Goal: Find specific page/section: Find specific page/section

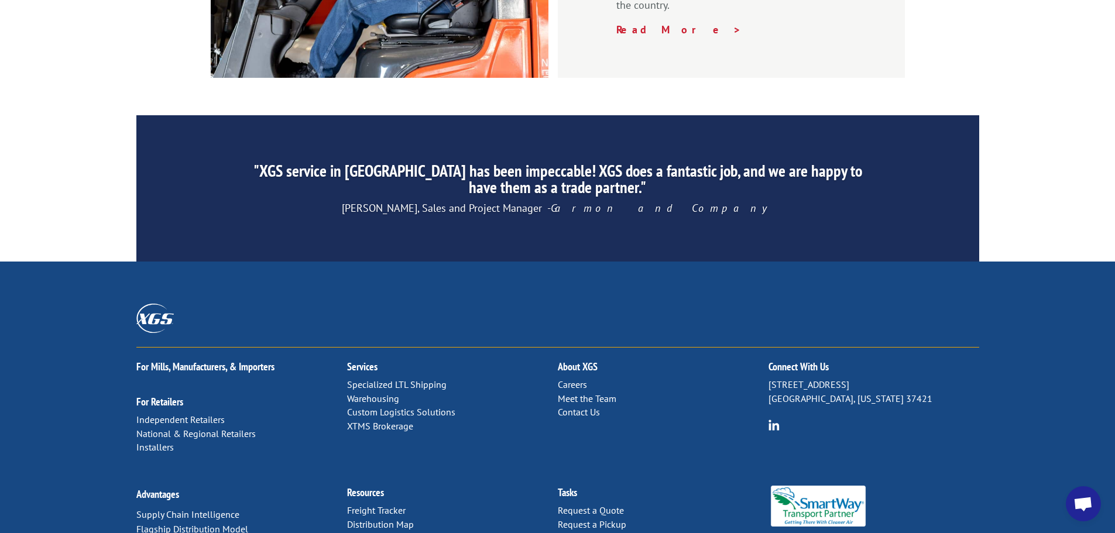
scroll to position [1784, 0]
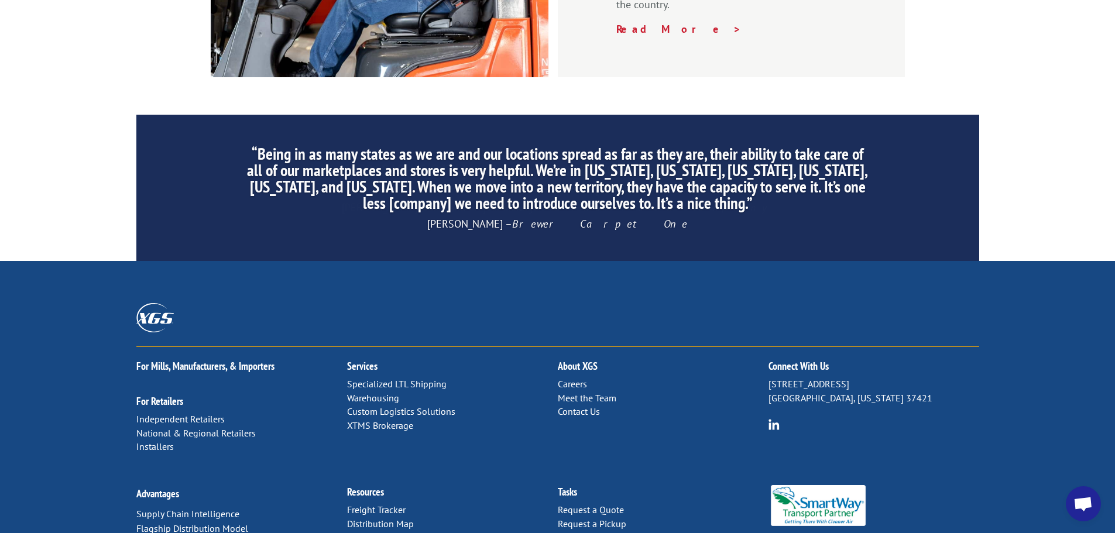
click at [393, 518] on link "Distribution Map" at bounding box center [380, 524] width 67 height 12
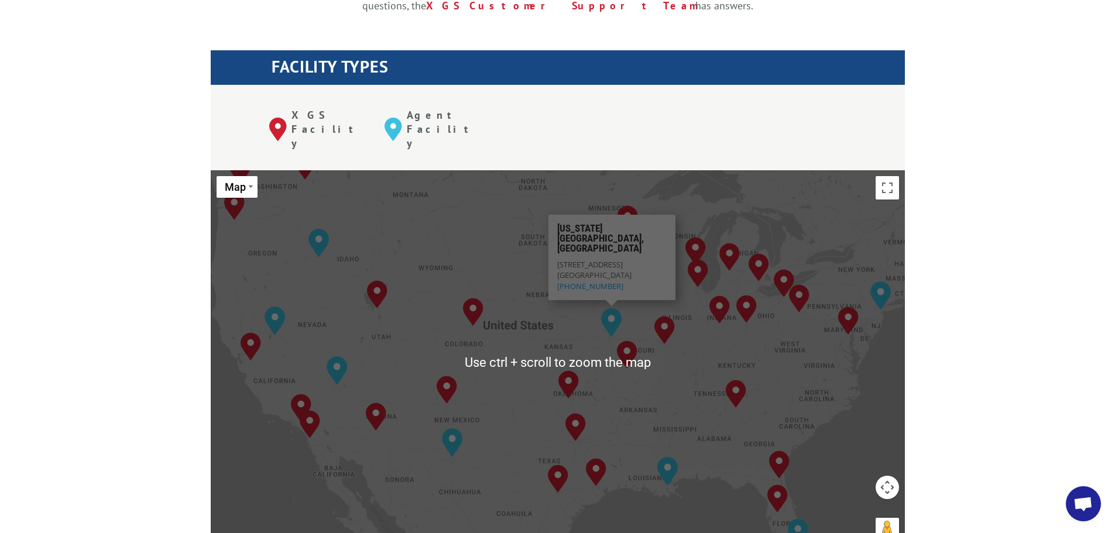
scroll to position [18869, 0]
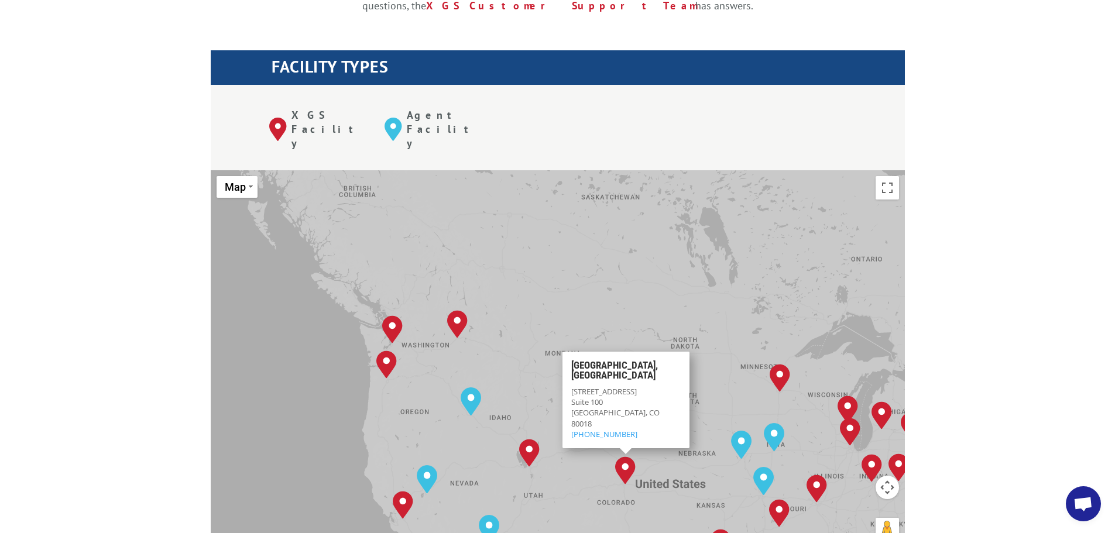
drag, startPoint x: 375, startPoint y: 196, endPoint x: 529, endPoint y: 357, distance: 223.2
click at [529, 357] on div "[GEOGRAPHIC_DATA], [GEOGRAPHIC_DATA] [GEOGRAPHIC_DATA], [GEOGRAPHIC_DATA] [GEOG…" at bounding box center [558, 362] width 694 height 385
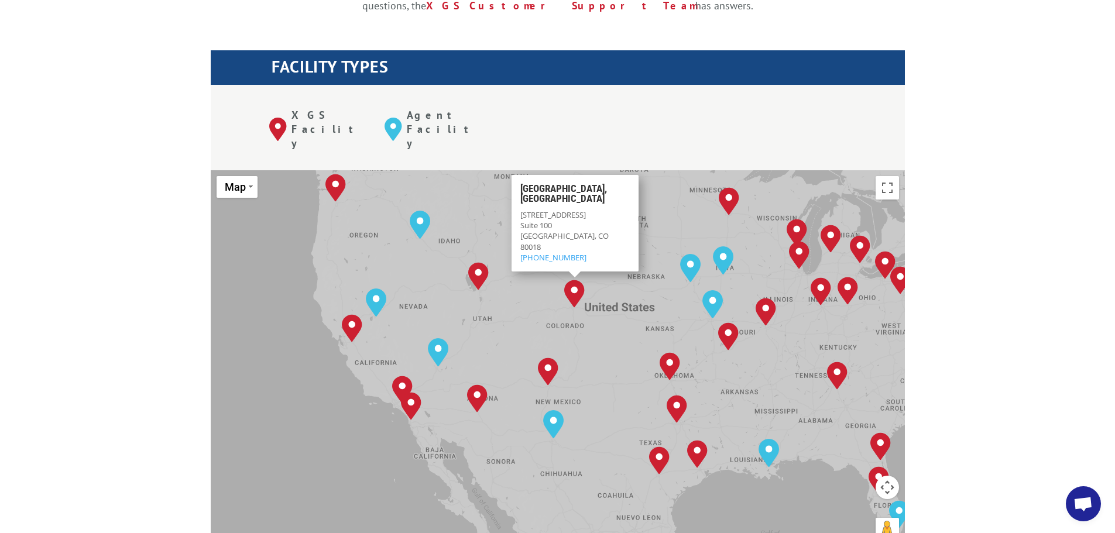
drag, startPoint x: 529, startPoint y: 357, endPoint x: 476, endPoint y: 179, distance: 186.1
click at [476, 179] on div "[GEOGRAPHIC_DATA], [GEOGRAPHIC_DATA] [GEOGRAPHIC_DATA], [GEOGRAPHIC_DATA] [GEOG…" at bounding box center [558, 362] width 694 height 385
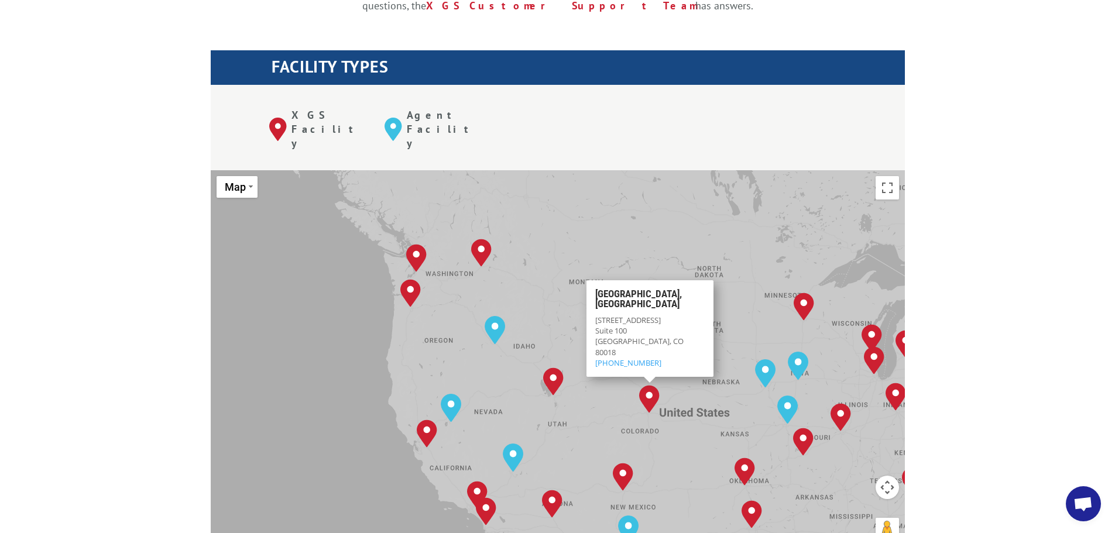
drag, startPoint x: 377, startPoint y: 160, endPoint x: 453, endPoint y: 270, distance: 133.8
click at [453, 270] on div "[GEOGRAPHIC_DATA], [GEOGRAPHIC_DATA] [GEOGRAPHIC_DATA], [GEOGRAPHIC_DATA] [GEOG…" at bounding box center [558, 362] width 694 height 385
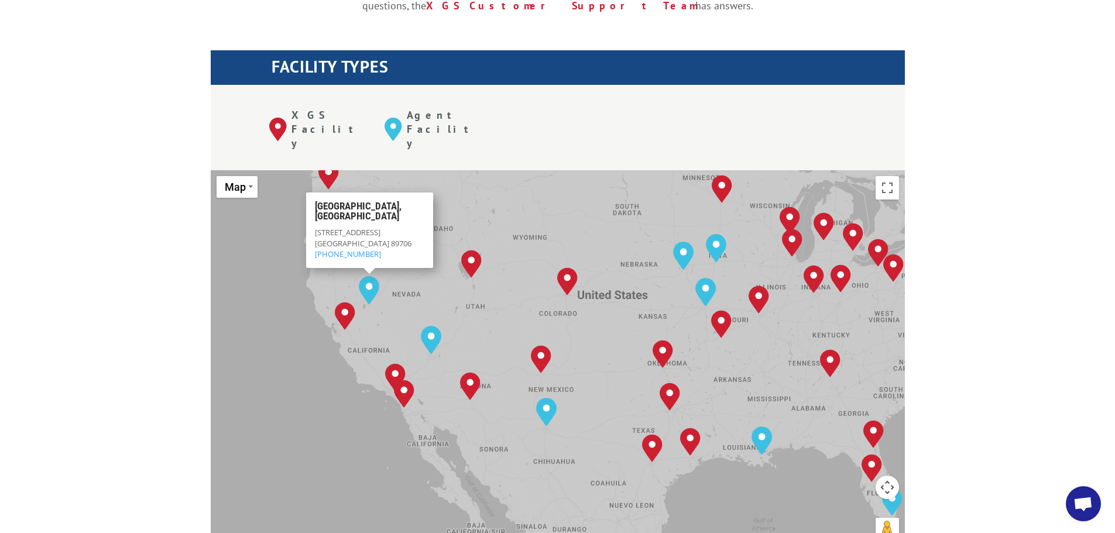
drag, startPoint x: 543, startPoint y: 364, endPoint x: 458, endPoint y: 239, distance: 150.8
click at [458, 239] on div "[GEOGRAPHIC_DATA], [GEOGRAPHIC_DATA] [GEOGRAPHIC_DATA], [GEOGRAPHIC_DATA] [GEOG…" at bounding box center [558, 362] width 694 height 385
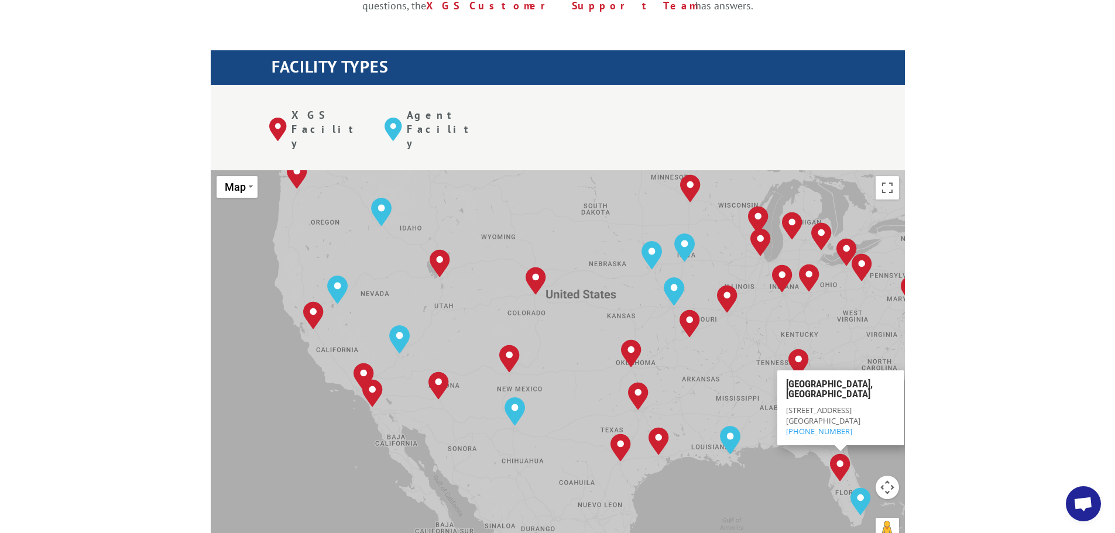
scroll to position [527, 0]
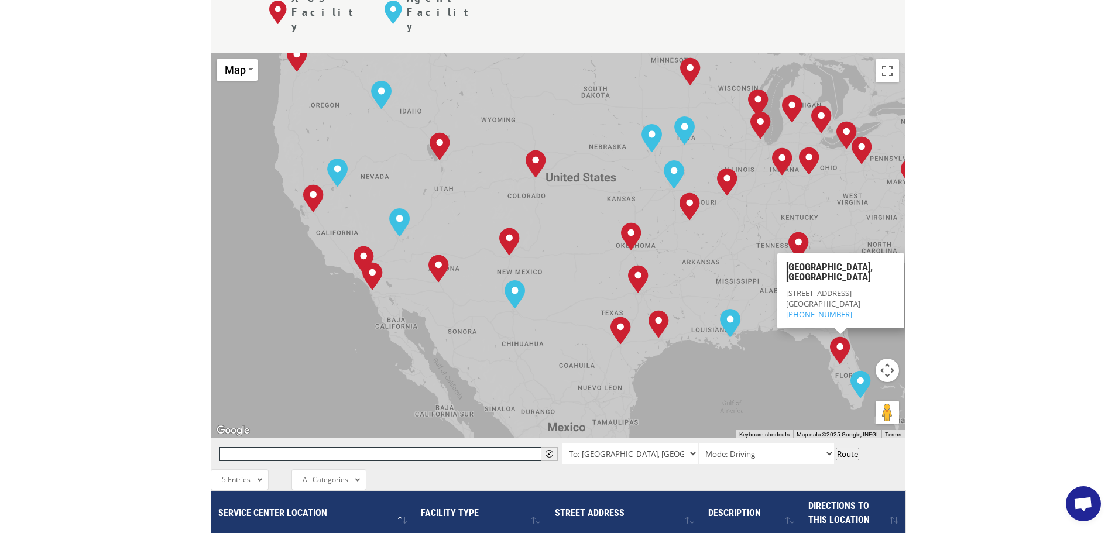
click at [257, 447] on input "text" at bounding box center [389, 454] width 338 height 14
paste input "[GEOGRAPHIC_DATA]"
type input "[GEOGRAPHIC_DATA]"
click at [548, 450] on span "" at bounding box center [550, 454] width 8 height 8
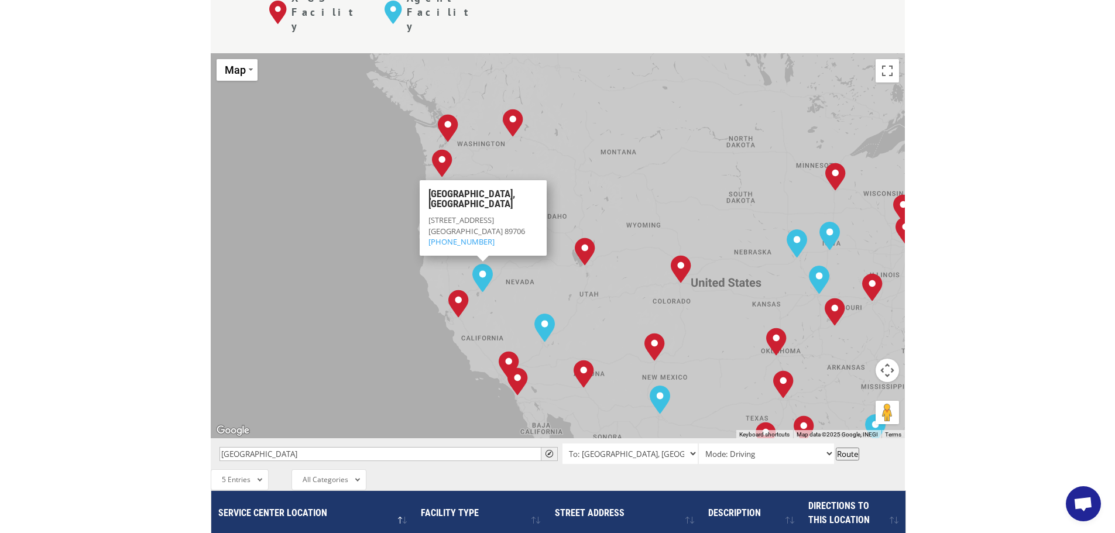
drag, startPoint x: 382, startPoint y: 107, endPoint x: 528, endPoint y: 214, distance: 180.5
click at [528, 214] on div "[GEOGRAPHIC_DATA], [GEOGRAPHIC_DATA] [GEOGRAPHIC_DATA], [GEOGRAPHIC_DATA] [GEOG…" at bounding box center [558, 245] width 694 height 385
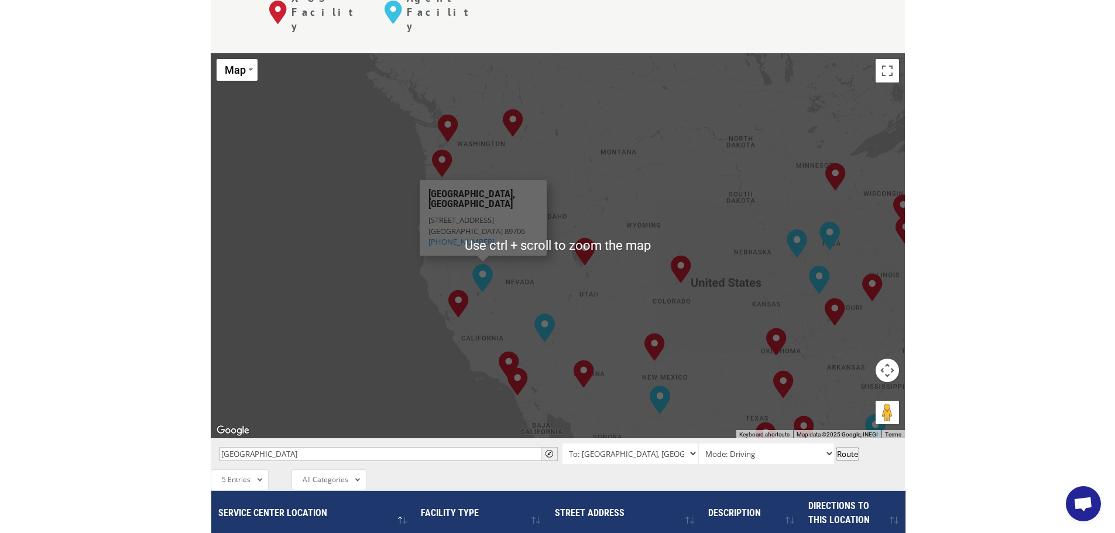
click at [581, 230] on div "[GEOGRAPHIC_DATA], [GEOGRAPHIC_DATA] [GEOGRAPHIC_DATA], [GEOGRAPHIC_DATA] [GEOG…" at bounding box center [558, 245] width 694 height 385
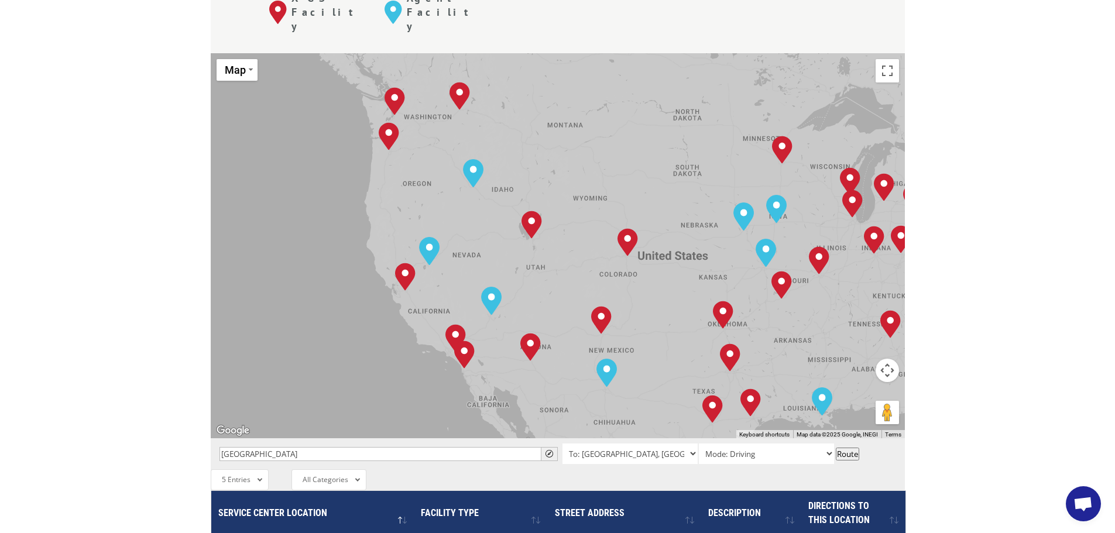
drag, startPoint x: 557, startPoint y: 230, endPoint x: 502, endPoint y: 202, distance: 61.3
click at [502, 202] on div "[GEOGRAPHIC_DATA], [GEOGRAPHIC_DATA] [GEOGRAPHIC_DATA], [GEOGRAPHIC_DATA] [GEOG…" at bounding box center [558, 245] width 694 height 385
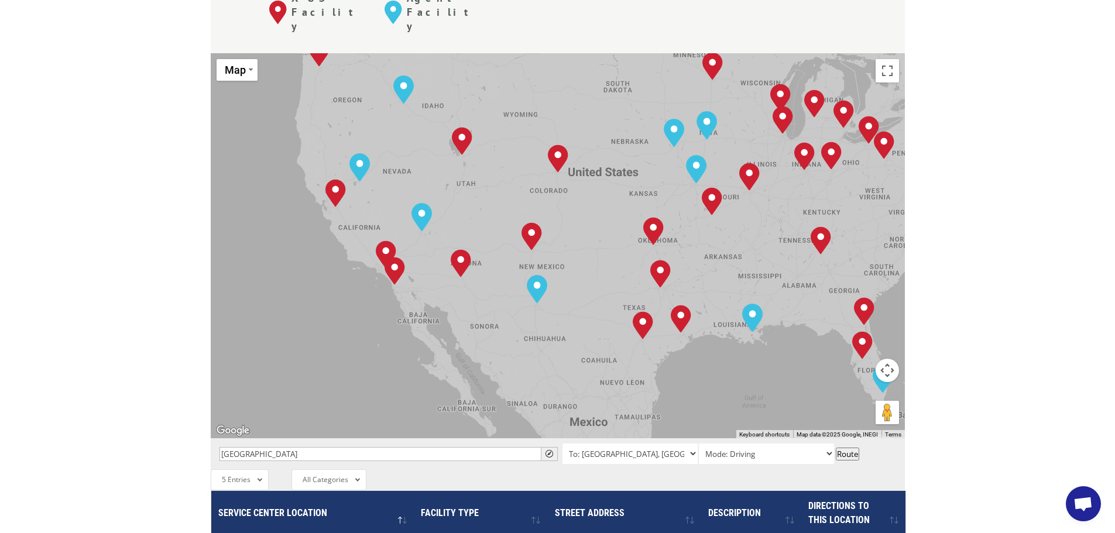
drag, startPoint x: 555, startPoint y: 270, endPoint x: 484, endPoint y: 179, distance: 115.9
click at [484, 179] on div "[GEOGRAPHIC_DATA], [GEOGRAPHIC_DATA] [GEOGRAPHIC_DATA], [GEOGRAPHIC_DATA] [GEOG…" at bounding box center [558, 245] width 694 height 385
